Goal: Task Accomplishment & Management: Manage account settings

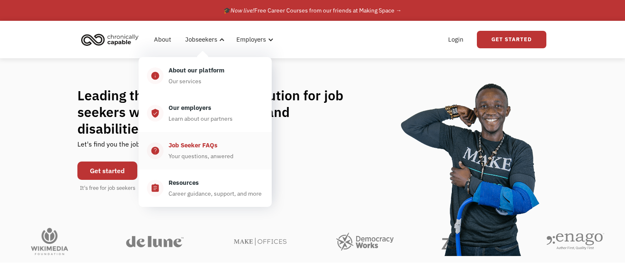
click at [201, 150] on div "Job Seeker FAQs" at bounding box center [192, 145] width 49 height 10
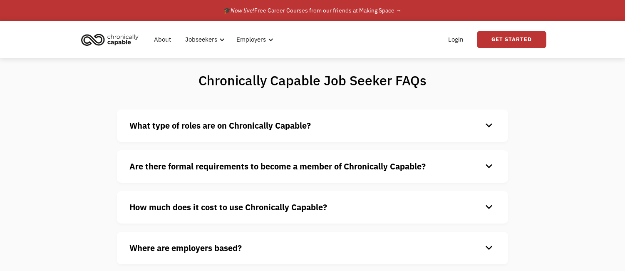
click at [248, 131] on strong "What type of roles are on Chronically Capable?" at bounding box center [219, 125] width 181 height 11
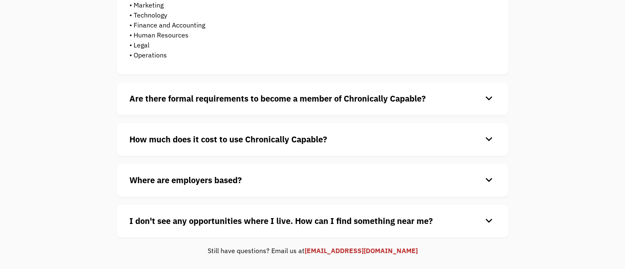
scroll to position [250, 0]
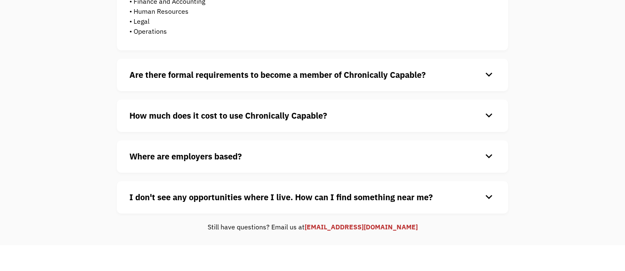
click at [334, 91] on div "Are there formal requirements to become a member of Chronically Capable? keyboa…" at bounding box center [312, 75] width 391 height 32
click at [491, 81] on div "keyboard_arrow_down" at bounding box center [488, 75] width 13 height 12
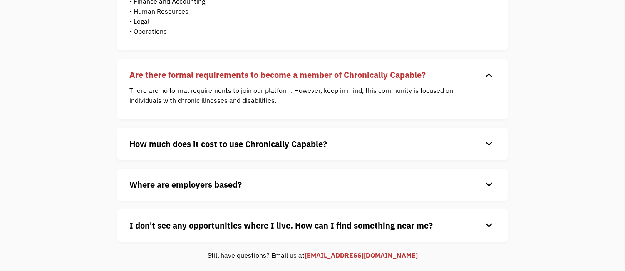
scroll to position [291, 0]
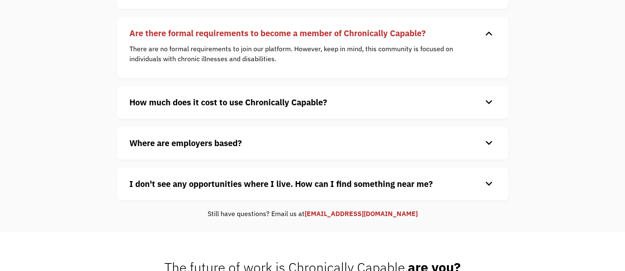
click at [489, 109] on div "keyboard_arrow_down" at bounding box center [488, 102] width 13 height 12
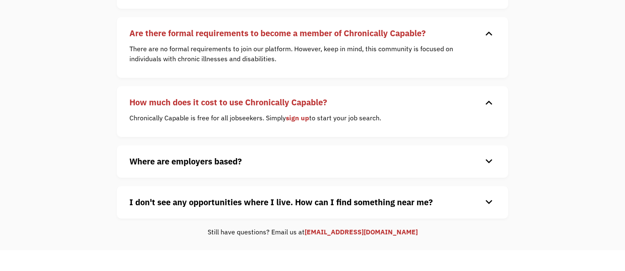
click at [486, 168] on div "keyboard_arrow_down" at bounding box center [488, 161] width 13 height 12
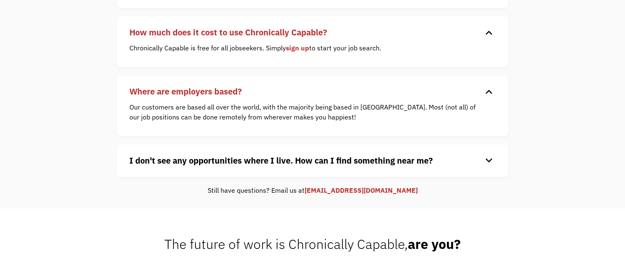
scroll to position [374, 0]
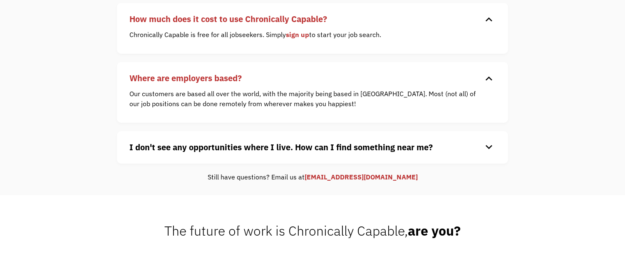
click at [486, 153] on div "keyboard_arrow_down" at bounding box center [488, 147] width 13 height 12
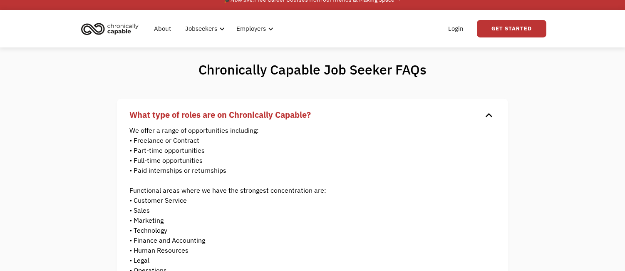
scroll to position [0, 0]
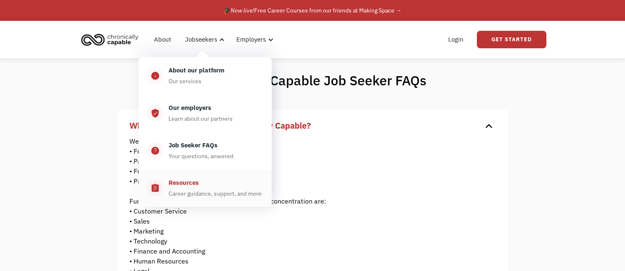
click at [176, 188] on div "Resources" at bounding box center [183, 183] width 30 height 10
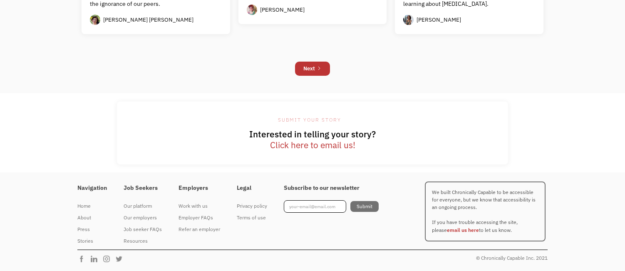
scroll to position [869, 0]
click at [306, 151] on link "Click here to email us!" at bounding box center [312, 145] width 85 height 11
click at [284, 151] on link "Click here to email us!" at bounding box center [312, 145] width 85 height 11
click at [313, 151] on link "Click here to email us!" at bounding box center [312, 145] width 85 height 11
click at [314, 151] on link "Click here to email us!" at bounding box center [312, 145] width 85 height 11
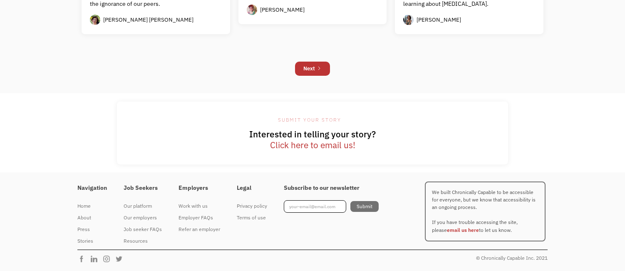
click at [314, 151] on link "Click here to email us!" at bounding box center [312, 145] width 85 height 11
click at [301, 141] on link "Click here to email us!" at bounding box center [312, 145] width 85 height 11
click at [319, 132] on h1 "Interested in telling your story? Click here to email us!" at bounding box center [312, 140] width 391 height 22
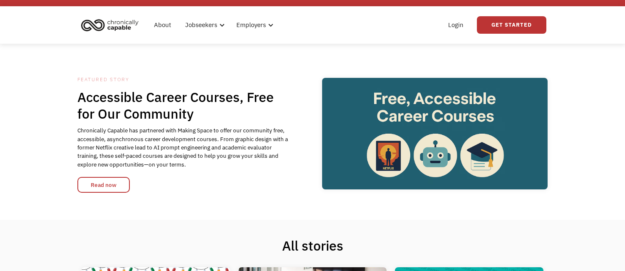
scroll to position [0, 0]
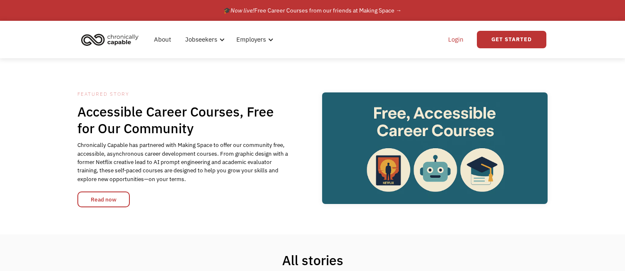
click at [459, 44] on link "Login" at bounding box center [455, 39] width 25 height 27
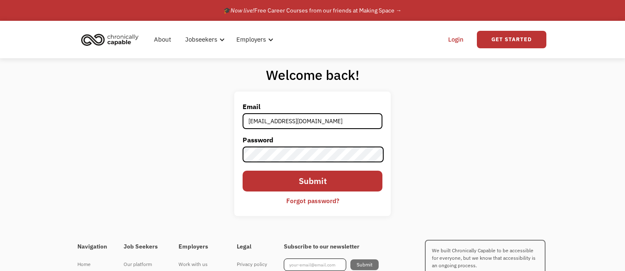
type input "annjen222@gmail.com"
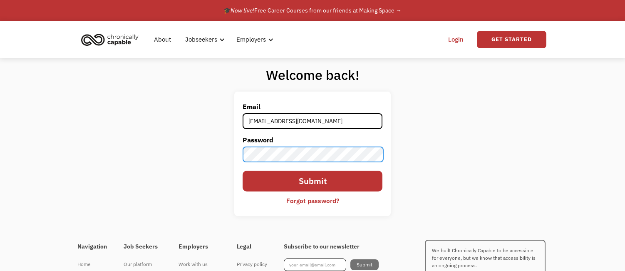
click at [242, 170] on input "Submit" at bounding box center [312, 180] width 140 height 21
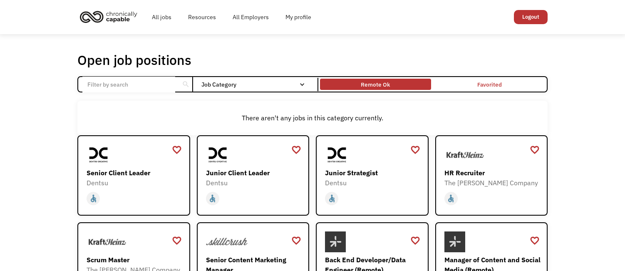
click at [371, 86] on div "Remote Ok" at bounding box center [375, 84] width 29 height 10
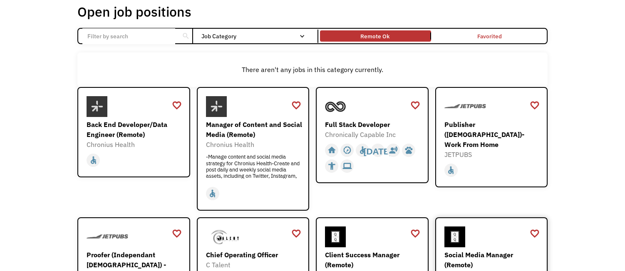
scroll to position [166, 0]
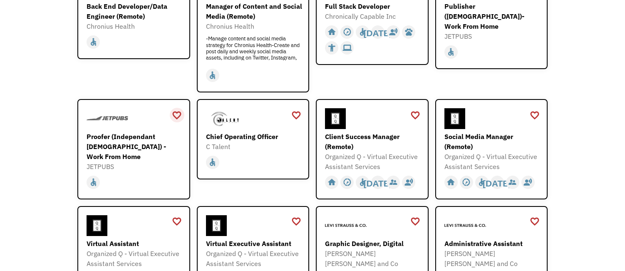
click at [179, 116] on div "favorite_border" at bounding box center [177, 115] width 10 height 12
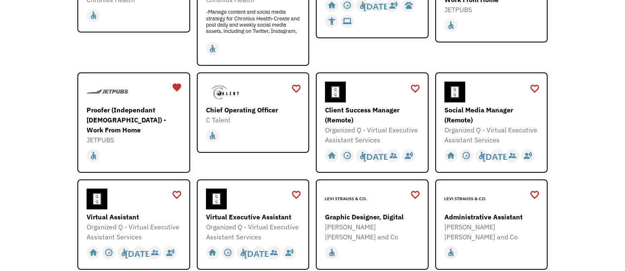
scroll to position [208, 0]
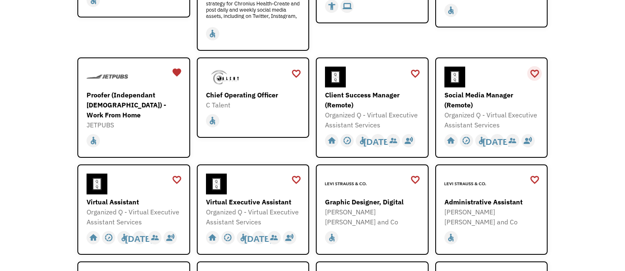
click at [538, 77] on div "favorite_border" at bounding box center [534, 73] width 10 height 12
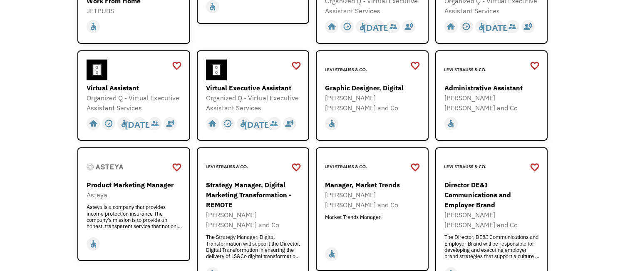
scroll to position [333, 0]
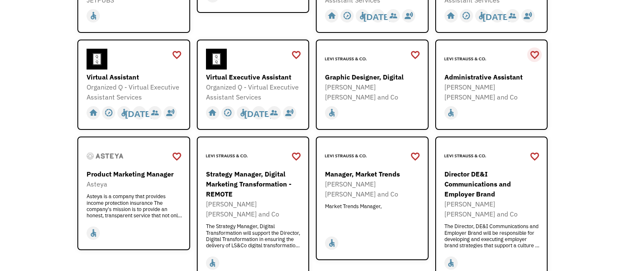
click at [537, 61] on div "favorite_border" at bounding box center [534, 55] width 10 height 12
click at [417, 61] on div "favorite_border" at bounding box center [415, 55] width 10 height 12
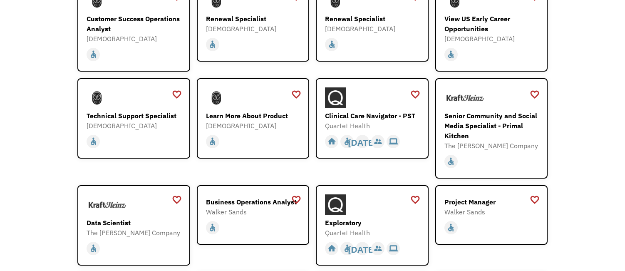
scroll to position [0, 0]
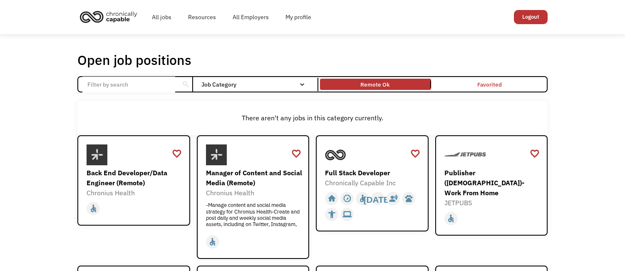
click at [127, 15] on img "home" at bounding box center [108, 16] width 62 height 18
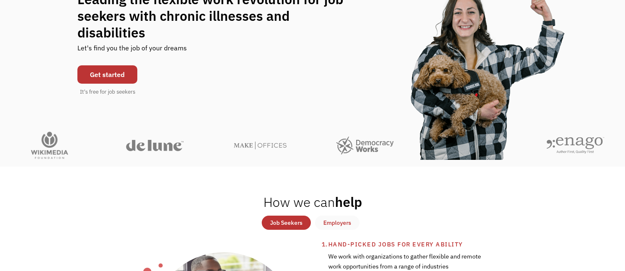
scroll to position [3, 0]
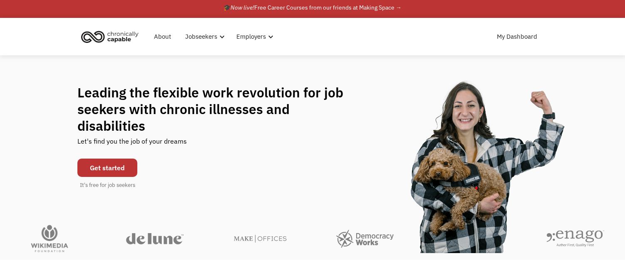
click at [129, 40] on img "home" at bounding box center [110, 36] width 62 height 18
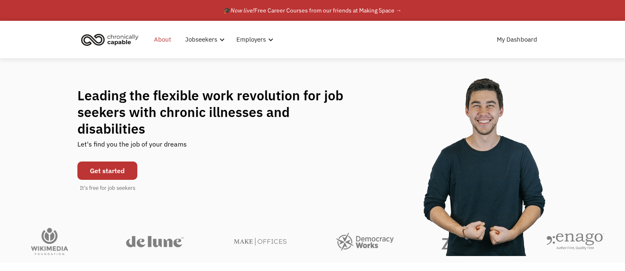
click at [158, 37] on link "About" at bounding box center [162, 39] width 27 height 27
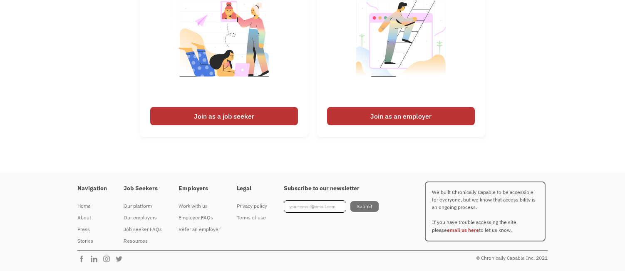
scroll to position [1335, 0]
click at [142, 227] on div "Job seeker FAQs" at bounding box center [143, 229] width 38 height 10
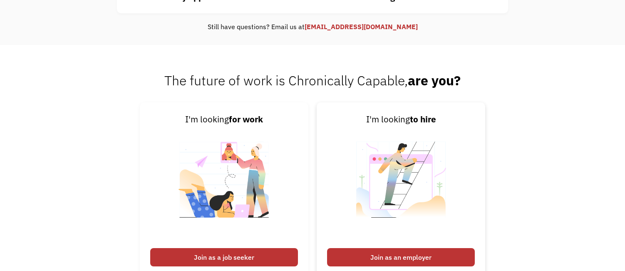
scroll to position [167, 0]
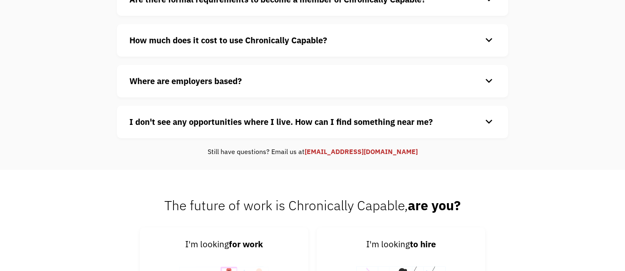
click at [382, 152] on link "hello@wearecapable.org" at bounding box center [360, 151] width 113 height 8
click at [360, 151] on link "hello@wearecapable.org" at bounding box center [360, 151] width 113 height 8
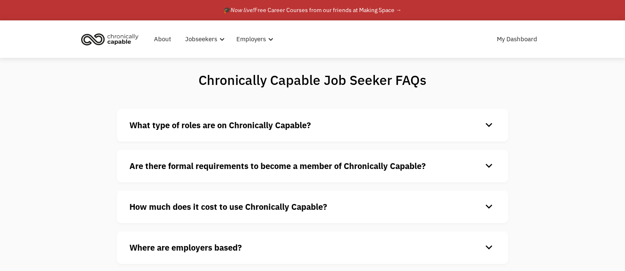
scroll to position [0, 0]
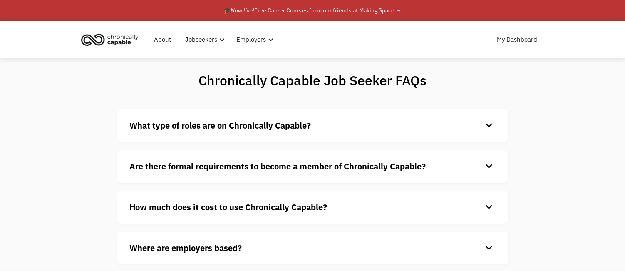
click at [128, 37] on img "home" at bounding box center [110, 39] width 62 height 18
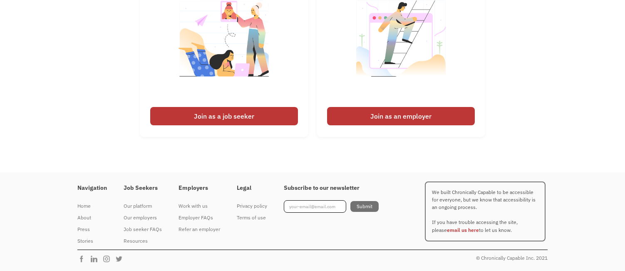
scroll to position [1999, 0]
click at [223, 114] on div "Join as a job seeker" at bounding box center [224, 116] width 148 height 18
click at [239, 117] on div "Join as a job seeker" at bounding box center [224, 116] width 148 height 18
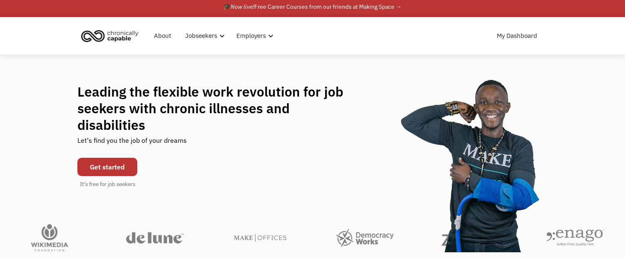
scroll to position [3, 0]
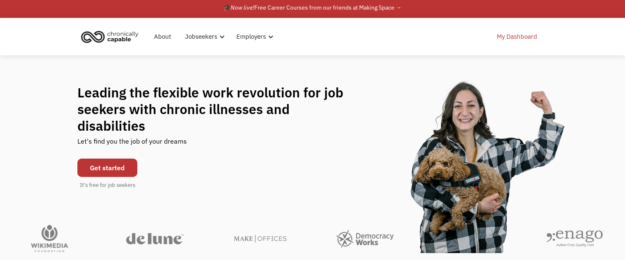
click at [516, 36] on link "My Dashboard" at bounding box center [517, 36] width 50 height 27
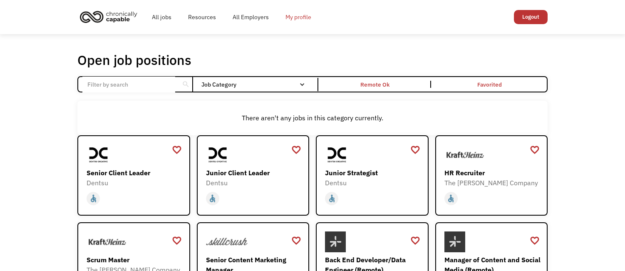
click at [308, 15] on link "My profile" at bounding box center [298, 17] width 42 height 27
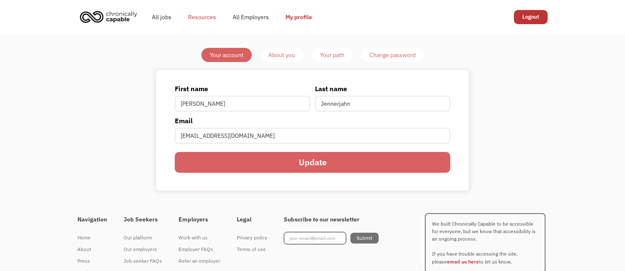
click at [207, 18] on link "Resources" at bounding box center [202, 17] width 44 height 27
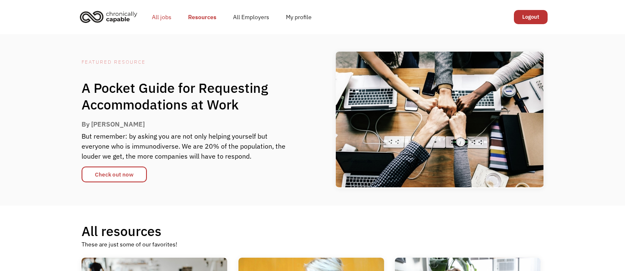
click at [162, 17] on link "All jobs" at bounding box center [161, 17] width 36 height 27
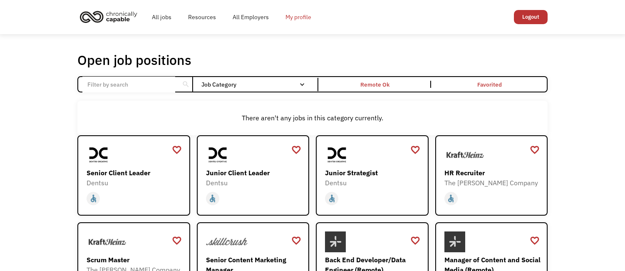
click at [288, 17] on link "My profile" at bounding box center [298, 17] width 42 height 27
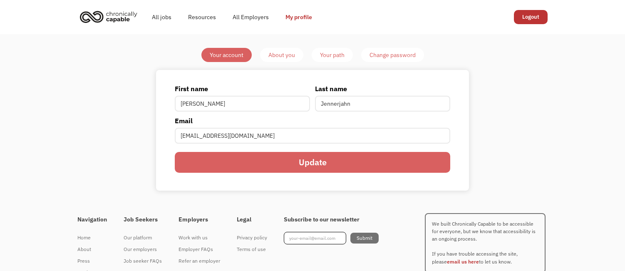
click at [282, 56] on div "About you" at bounding box center [281, 55] width 27 height 10
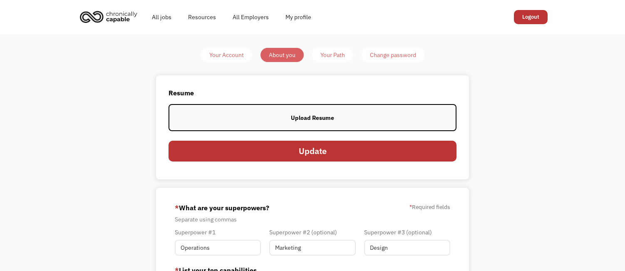
click at [308, 116] on div "Upload Resume" at bounding box center [312, 118] width 43 height 10
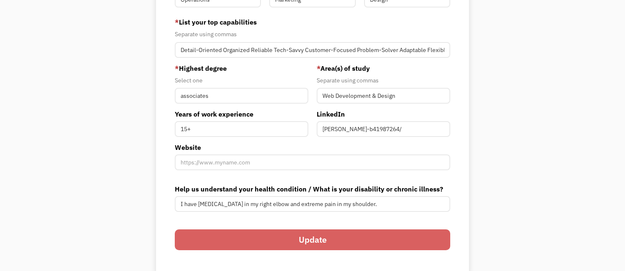
scroll to position [250, 0]
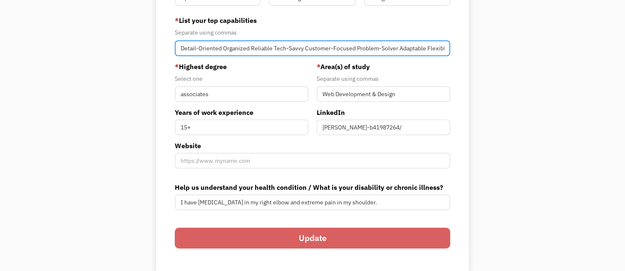
drag, startPoint x: 304, startPoint y: 54, endPoint x: 347, endPoint y: 55, distance: 42.9
click at [347, 55] on input "Detail-Oriented Organized Reliable Tech-Savvy Customer-Focused Problem-Solver A…" at bounding box center [312, 48] width 275 height 16
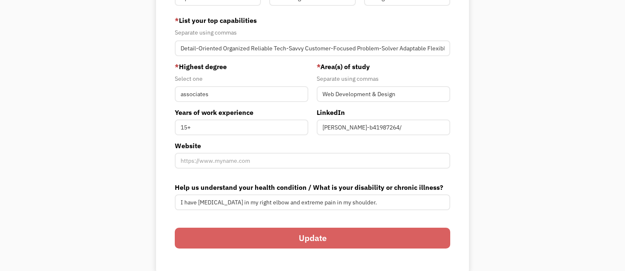
click at [479, 73] on div "Your Account About you Your Path Change password Resume View your current resum…" at bounding box center [312, 35] width 391 height 474
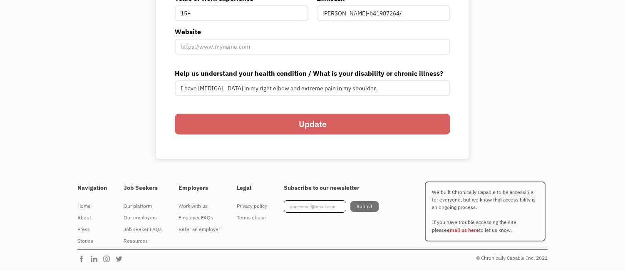
scroll to position [374, 0]
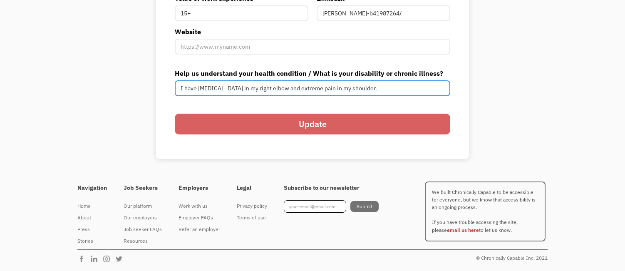
click at [369, 95] on input "I have [MEDICAL_DATA] in my right elbow and extreme pain in my shoulder." at bounding box center [312, 88] width 275 height 16
drag, startPoint x: 444, startPoint y: 96, endPoint x: 103, endPoint y: 75, distance: 342.0
click at [361, 96] on input "I have tendonitis in my right elbow and extreme pain in my shoulder. I work for…" at bounding box center [312, 88] width 275 height 16
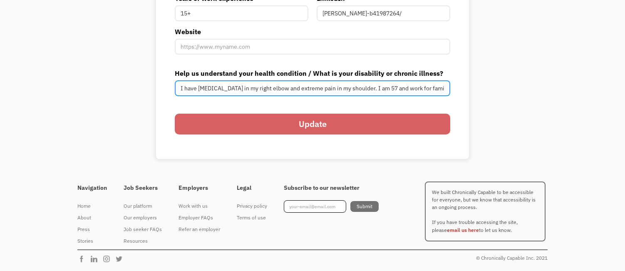
scroll to position [0, 304]
drag, startPoint x: 437, startPoint y: 101, endPoint x: 527, endPoint y: 107, distance: 90.9
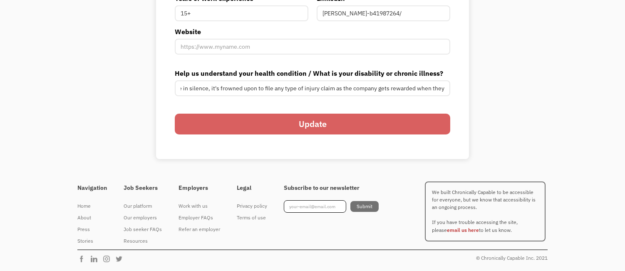
scroll to position [0, 0]
click at [392, 134] on input "Update" at bounding box center [312, 124] width 275 height 21
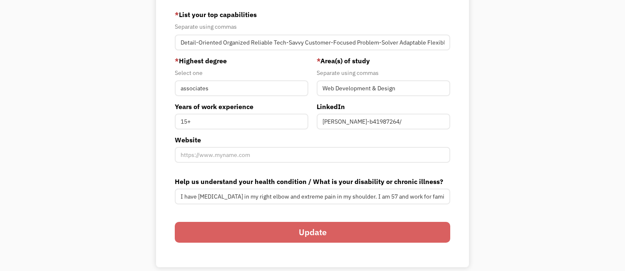
scroll to position [208, 0]
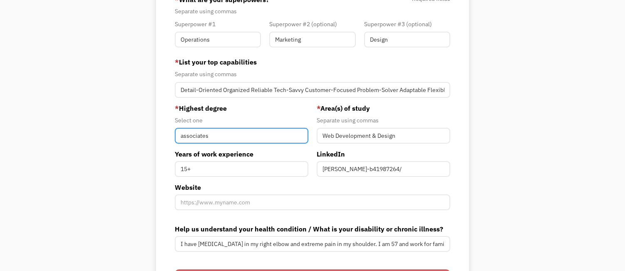
click at [227, 143] on input "associates" at bounding box center [241, 136] width 133 height 16
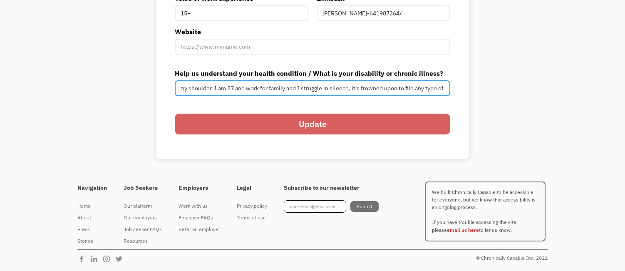
scroll to position [0, 304]
drag, startPoint x: 437, startPoint y: 84, endPoint x: 565, endPoint y: 93, distance: 127.5
click at [445, 84] on input "I have tendonitis in my right elbow and extreme pain in my shoulder. I am 57 an…" at bounding box center [312, 88] width 275 height 16
click at [445, 85] on input "I have tendonitis in my right elbow and extreme pain in my shoulder. I am 57 an…" at bounding box center [312, 88] width 275 height 16
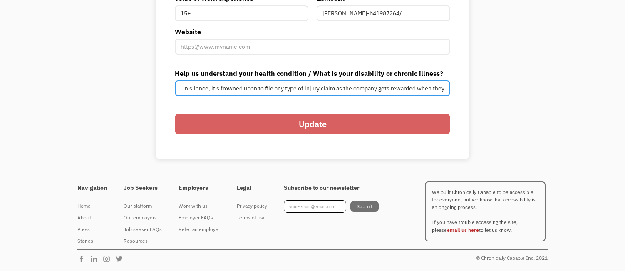
click at [440, 82] on input "I have tendonitis in my right elbow and extreme pain in my shoulder. I am 57 an…" at bounding box center [312, 88] width 275 height 16
click at [444, 84] on input "I have tendonitis in my right elbow and extreme pain in my shoulder. I am 57 an…" at bounding box center [312, 88] width 275 height 16
type input "I have tendonitis in my right elbow and extreme pain in my shoulder. I am 57 an…"
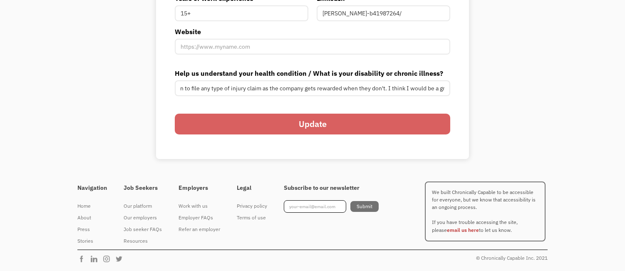
scroll to position [0, 0]
click at [359, 120] on input "Update" at bounding box center [312, 124] width 275 height 21
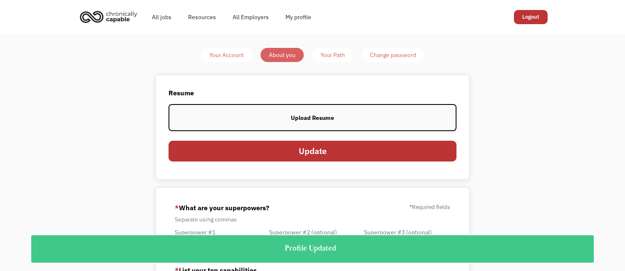
click at [337, 53] on div "Your Path" at bounding box center [332, 55] width 25 height 10
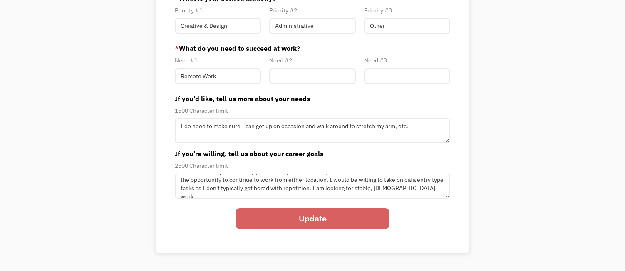
scroll to position [42, 0]
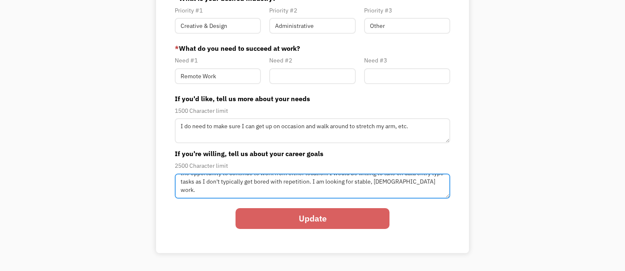
click at [210, 196] on textarea "I've done a lot of design work during my career, both personally and profession…" at bounding box center [312, 185] width 275 height 25
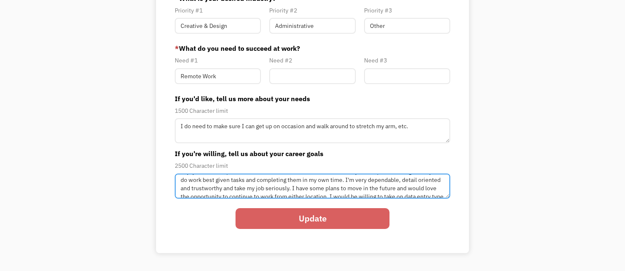
scroll to position [0, 0]
click at [281, 196] on textarea "I've done a lot of design work during my career, both personally and profession…" at bounding box center [312, 185] width 275 height 25
click at [331, 196] on textarea "I've done a lot of design work during my career, both personally and profession…" at bounding box center [312, 185] width 275 height 25
drag, startPoint x: 265, startPoint y: 195, endPoint x: 312, endPoint y: 184, distance: 48.6
click at [312, 184] on textarea "I've done a lot of design work during my career, both personally and profession…" at bounding box center [312, 185] width 275 height 25
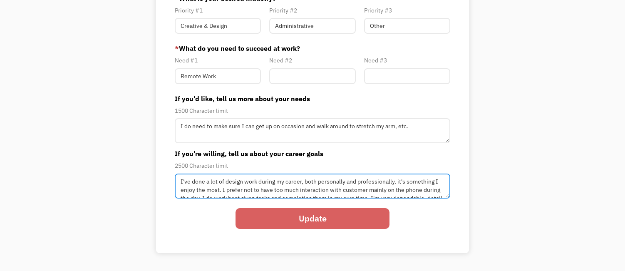
click at [226, 195] on textarea "I've done a lot of design work during my career, both personally and profession…" at bounding box center [312, 185] width 275 height 25
click at [228, 195] on textarea "I've done a lot of design work during my career, both personally and profession…" at bounding box center [312, 185] width 275 height 25
click at [232, 198] on textarea "I've done a lot of design work during my career, both personally and profession…" at bounding box center [312, 185] width 275 height 25
click at [265, 194] on textarea "I've done a lot of design work during my career, both personally and profession…" at bounding box center [312, 185] width 275 height 25
click at [393, 194] on textarea "I've done a lot of design work during my career, both personally and profession…" at bounding box center [312, 185] width 275 height 25
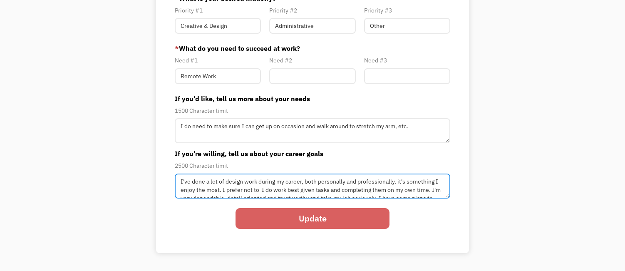
scroll to position [33, 0]
drag, startPoint x: 435, startPoint y: 195, endPoint x: 285, endPoint y: 203, distance: 149.9
click at [289, 198] on textarea "I've done a lot of design work during my career, both personally and profession…" at bounding box center [312, 185] width 275 height 25
drag, startPoint x: 434, startPoint y: 197, endPoint x: 219, endPoint y: 199, distance: 214.6
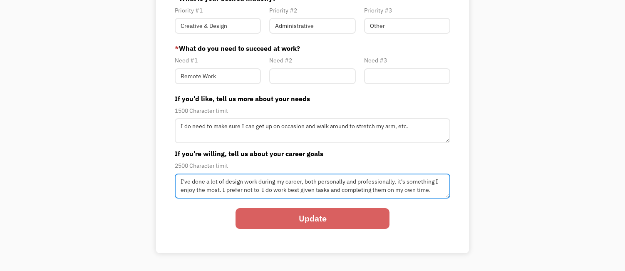
click at [219, 198] on textarea "I've done a lot of design work during my career, both personally and profession…" at bounding box center [312, 185] width 275 height 25
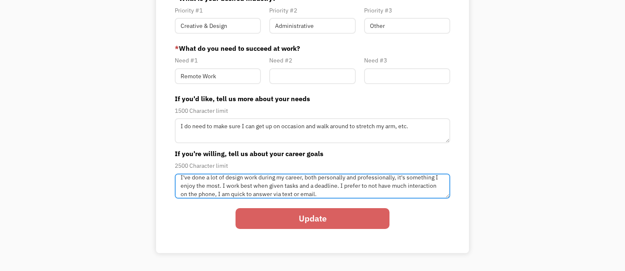
click at [371, 193] on textarea "I've done a lot of design work during my career, both personally and profession…" at bounding box center [312, 185] width 275 height 25
click at [218, 198] on textarea "I've done a lot of design work during my career, both personally and profession…" at bounding box center [312, 185] width 275 height 25
click at [336, 198] on textarea "I've done a lot of design work during my career, both personally and profession…" at bounding box center [312, 185] width 275 height 25
click at [416, 198] on textarea "I've done a lot of design work during my career, both personally and profession…" at bounding box center [312, 185] width 275 height 25
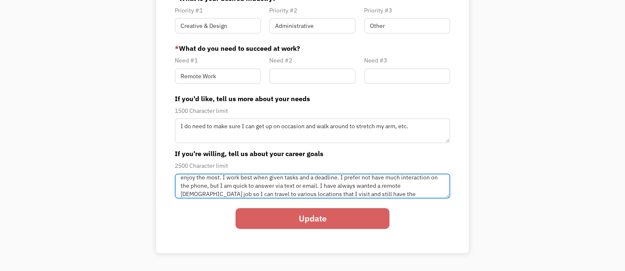
type textarea "I've done a lot of design work during my career, both personally and profession…"
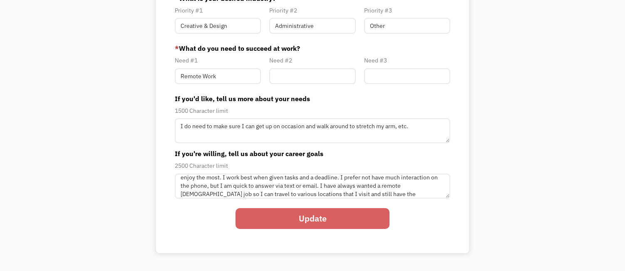
click at [320, 222] on input "Update" at bounding box center [312, 218] width 154 height 21
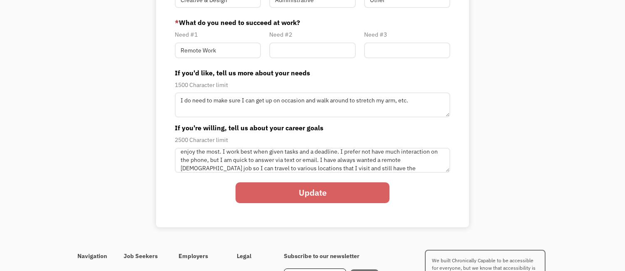
scroll to position [147, 0]
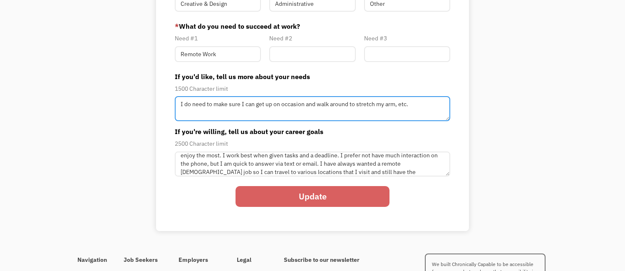
drag, startPoint x: 412, startPoint y: 108, endPoint x: 400, endPoint y: 109, distance: 11.8
click at [400, 109] on textarea "I do need to make sure I can get up on occasion and walk around to stretch my a…" at bounding box center [312, 108] width 275 height 25
type textarea "I do need to make sure I can get up on occasion and walk around to stretch my a…"
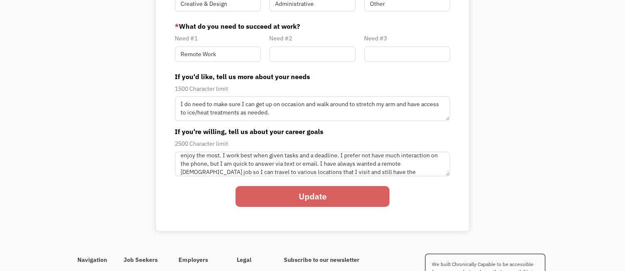
click at [307, 201] on input "Update" at bounding box center [312, 196] width 154 height 21
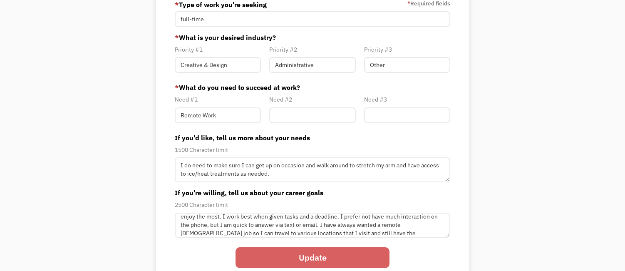
scroll to position [22, 0]
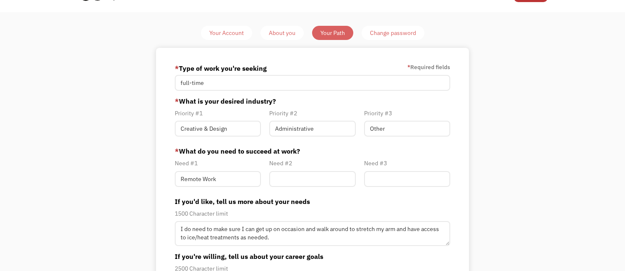
click at [272, 33] on div "About you" at bounding box center [282, 33] width 27 height 10
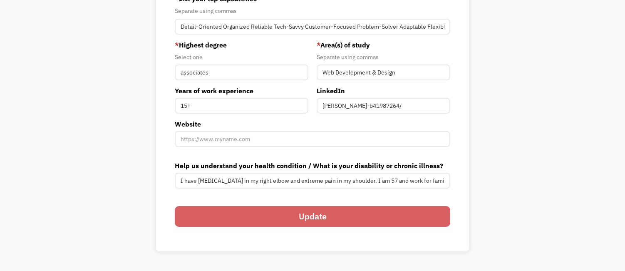
scroll to position [291, 0]
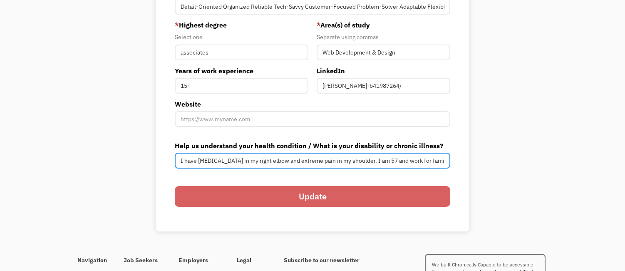
drag, startPoint x: 373, startPoint y: 180, endPoint x: 385, endPoint y: 181, distance: 12.1
click at [385, 168] on input "I have tendonitis in my right elbow and extreme pain in my shoulder. I am 57 an…" at bounding box center [312, 161] width 275 height 16
click at [390, 168] on input "I have tendonitis in my right elbow and extreme pain in my shoulder. I am 57 an…" at bounding box center [312, 161] width 275 height 16
drag, startPoint x: 432, startPoint y: 176, endPoint x: 478, endPoint y: 182, distance: 45.8
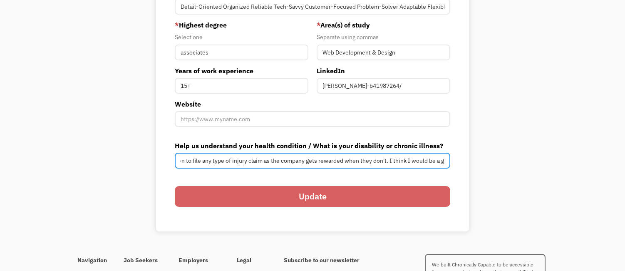
click at [219, 168] on input "I have [MEDICAL_DATA] in my right elbow and extreme pain in my shoulder. I work…" at bounding box center [312, 161] width 275 height 16
type input "I have tendonitis in my right elbow and extreme pain in my shoulder. I work for…"
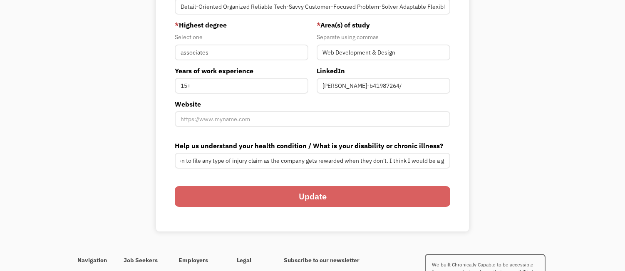
scroll to position [0, 0]
click at [306, 207] on input "Update" at bounding box center [312, 196] width 275 height 21
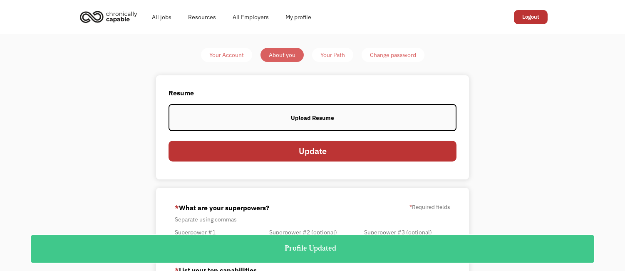
click at [235, 57] on div "Your Account" at bounding box center [226, 55] width 35 height 10
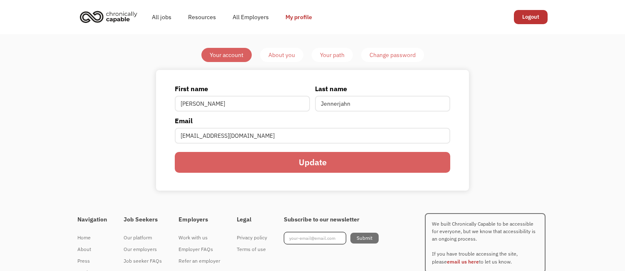
click at [528, 16] on link "Logout" at bounding box center [531, 17] width 34 height 14
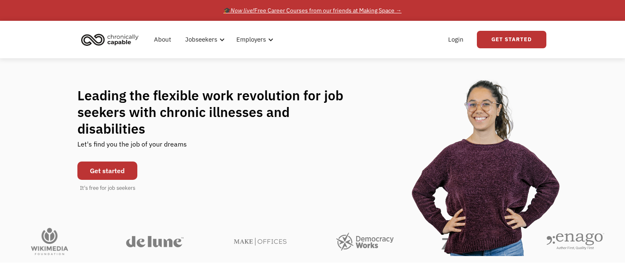
click at [287, 11] on div "🎓 Now live! Free Career Courses from our friends at Making Space →" at bounding box center [312, 10] width 178 height 10
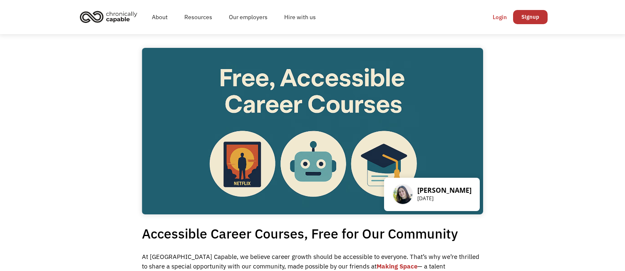
click at [494, 17] on div "Login" at bounding box center [499, 17] width 14 height 10
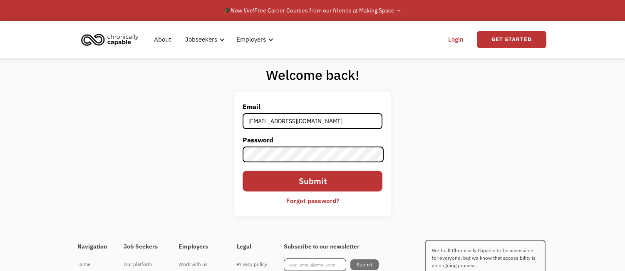
type input "annjen222@gmail.com"
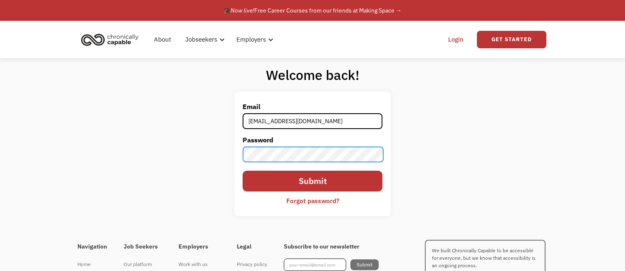
click at [242, 170] on input "Submit" at bounding box center [312, 180] width 140 height 21
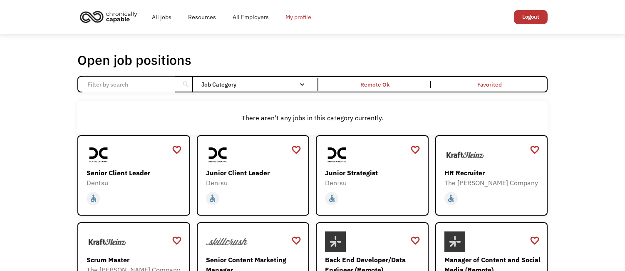
click at [302, 15] on link "My profile" at bounding box center [298, 17] width 42 height 27
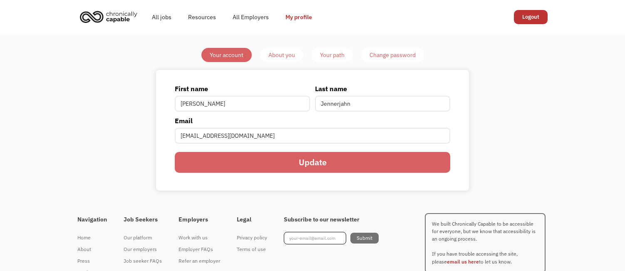
click at [278, 53] on div "About you" at bounding box center [281, 55] width 27 height 10
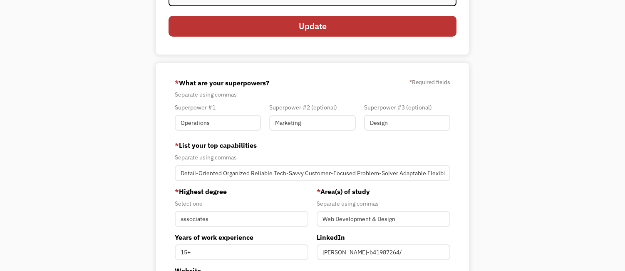
scroll to position [250, 0]
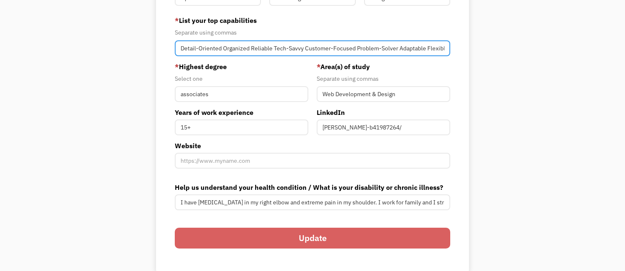
drag, startPoint x: 180, startPoint y: 52, endPoint x: 198, endPoint y: 48, distance: 18.8
click at [180, 52] on input "Detail-Oriented Organized Reliable Tech-Savvy Customer-Focused Problem-Solver A…" at bounding box center [312, 48] width 275 height 16
drag, startPoint x: 303, startPoint y: 54, endPoint x: 353, endPoint y: 57, distance: 50.4
click at [353, 56] on input "Detail-Oriented Organized Reliable Tech-Savvy Customer-Focused Problem-Solver A…" at bounding box center [312, 48] width 275 height 16
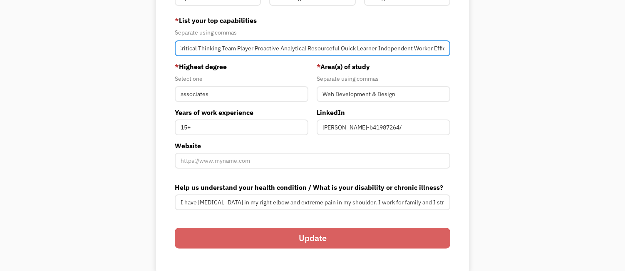
drag, startPoint x: 414, startPoint y: 56, endPoint x: 577, endPoint y: 69, distance: 163.5
click at [577, 69] on div "Your Account About you Your Path Change password Resume View your current resum…" at bounding box center [312, 36] width 625 height 502
click at [446, 53] on input "Detail-Oriented Organized Reliable Tech-Savvy Problem-Solver Adaptable Flexible…" at bounding box center [312, 48] width 275 height 16
click at [444, 56] on input "Detail-Oriented Organized Reliable Tech-Savvy Problem-Solver Adaptable Flexible…" at bounding box center [312, 48] width 275 height 16
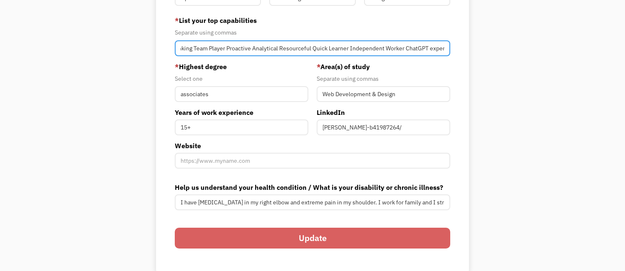
type input "Detail-Oriented Organized Reliable Tech-Savvy Problem-Solver Adaptable Flexible…"
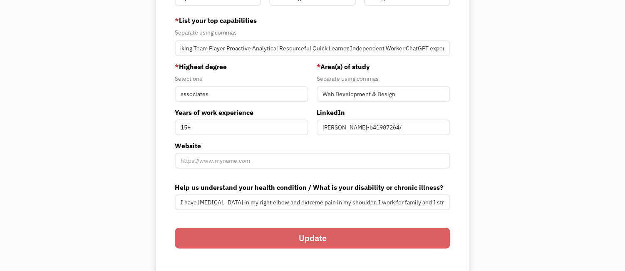
scroll to position [0, 0]
click at [328, 248] on input "Update" at bounding box center [312, 237] width 275 height 21
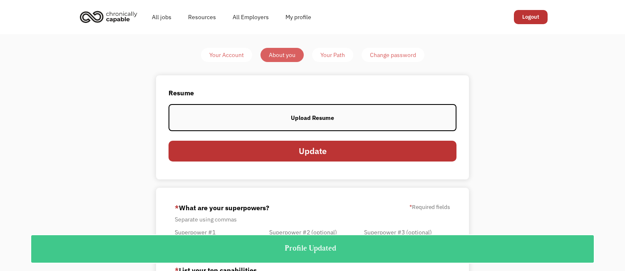
click at [531, 19] on link "Logout" at bounding box center [531, 17] width 34 height 14
